Goal: Task Accomplishment & Management: Complete application form

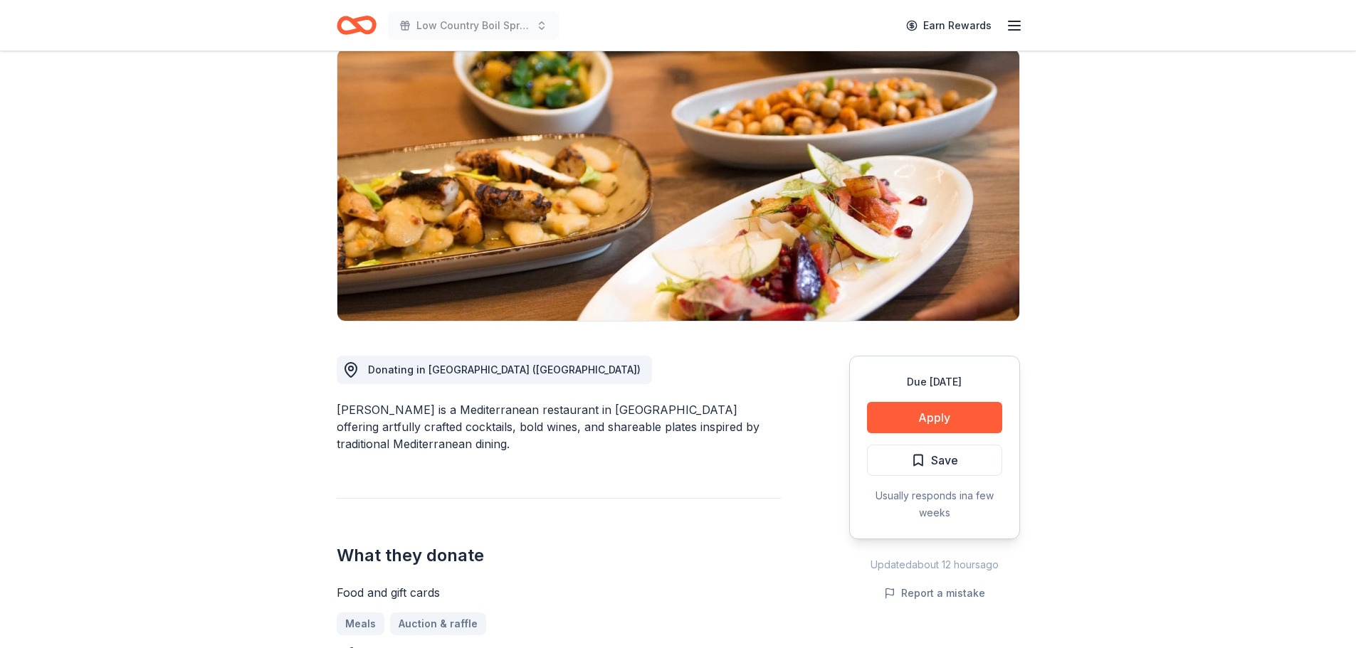
scroll to position [142, 0]
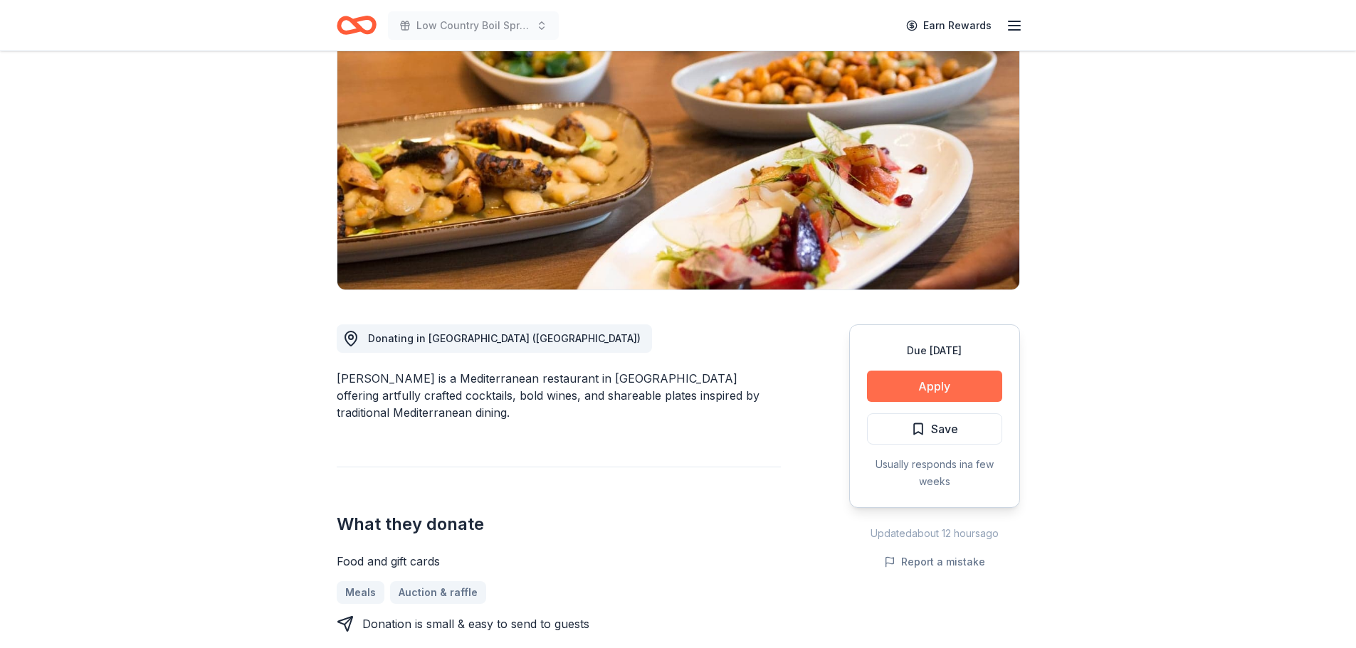
click at [928, 387] on button "Apply" at bounding box center [934, 386] width 135 height 31
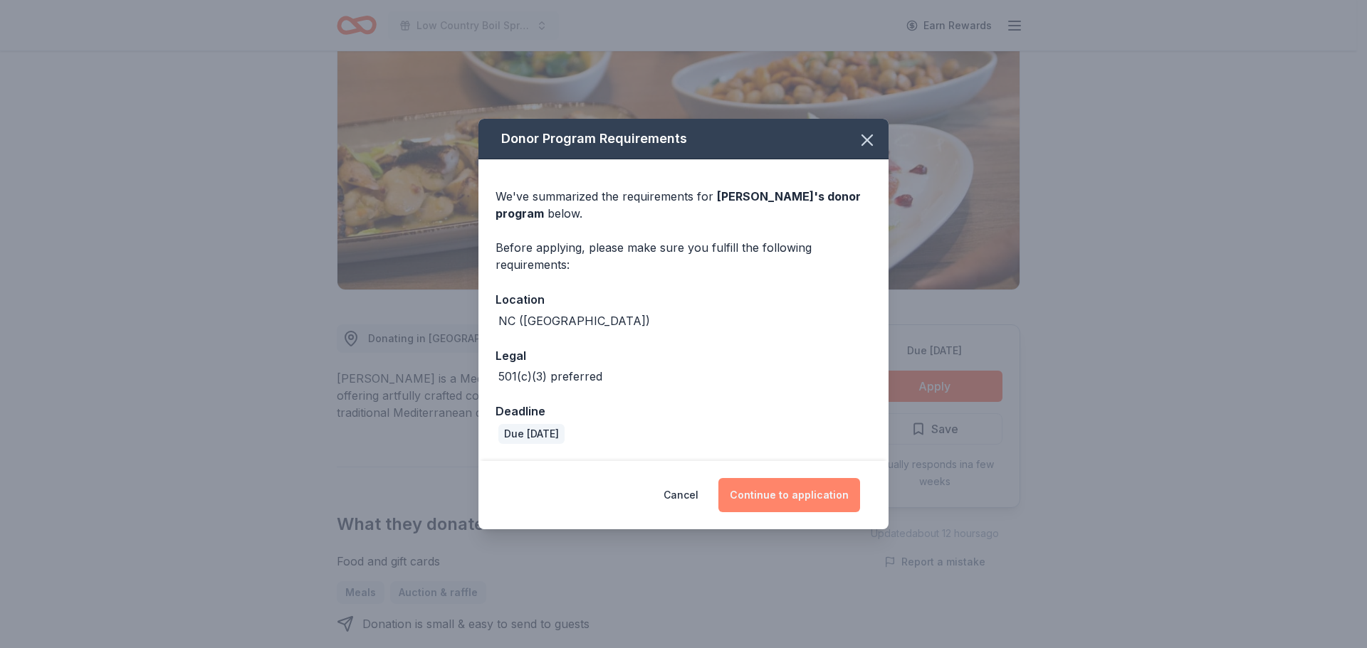
click at [813, 490] on button "Continue to application" at bounding box center [789, 495] width 142 height 34
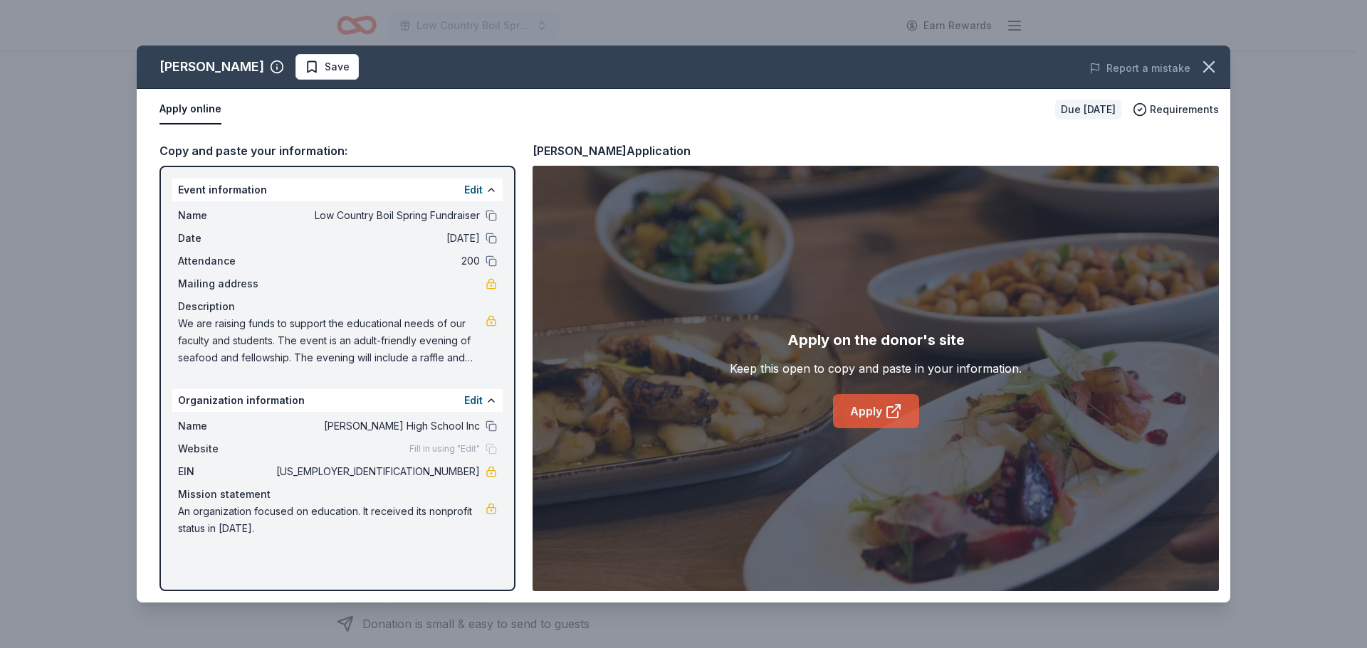
click at [885, 421] on link "Apply" at bounding box center [876, 411] width 86 height 34
click at [1208, 67] on icon "button" at bounding box center [1209, 67] width 10 height 10
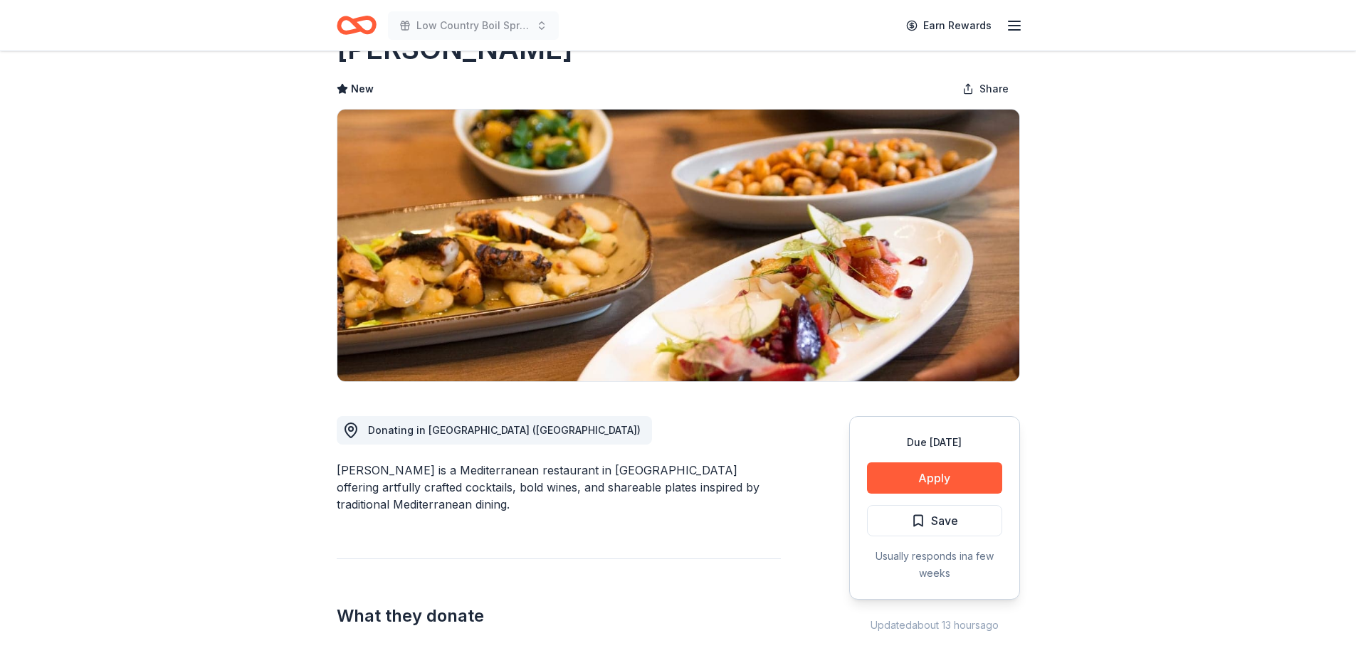
scroll to position [140, 0]
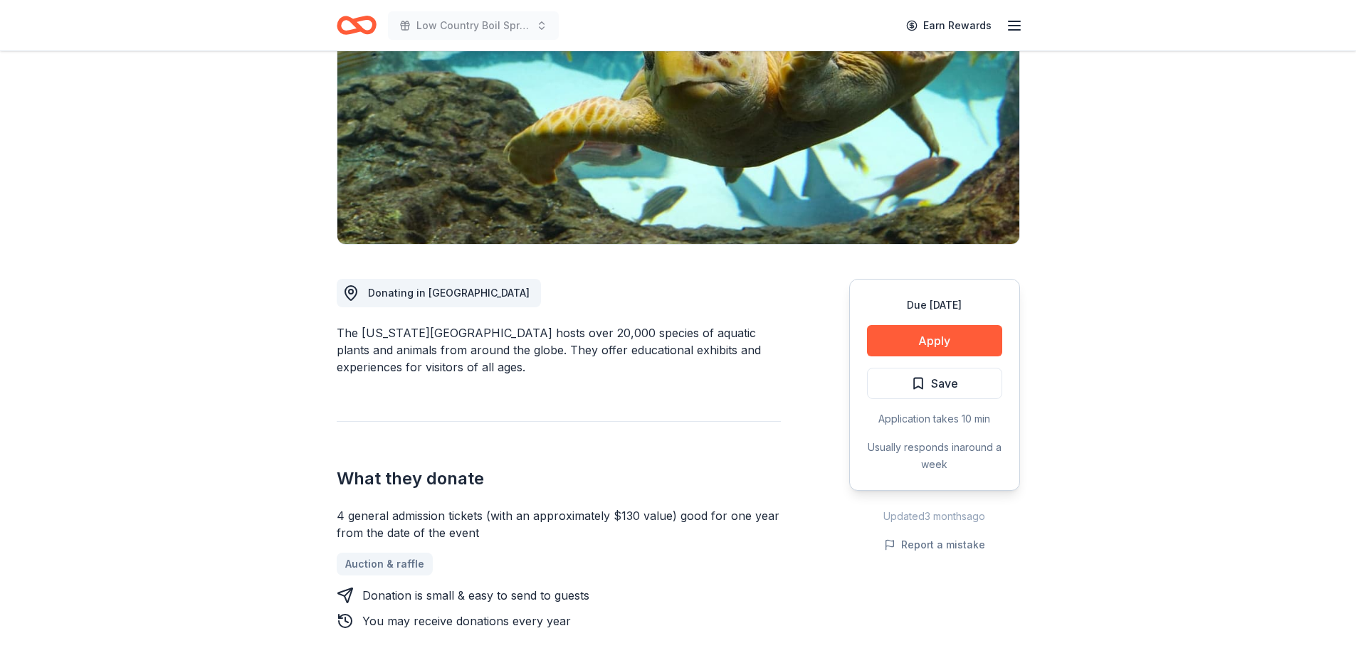
scroll to position [214, 0]
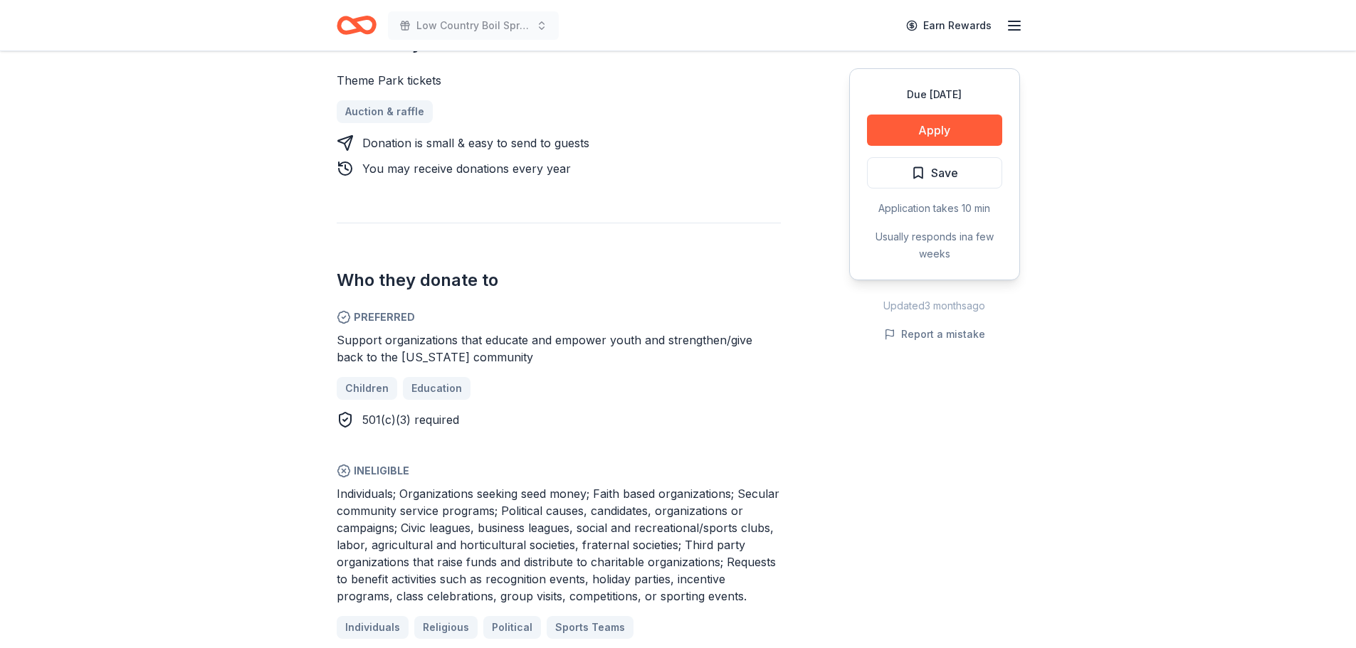
scroll to position [712, 0]
